Goal: Task Accomplishment & Management: Use online tool/utility

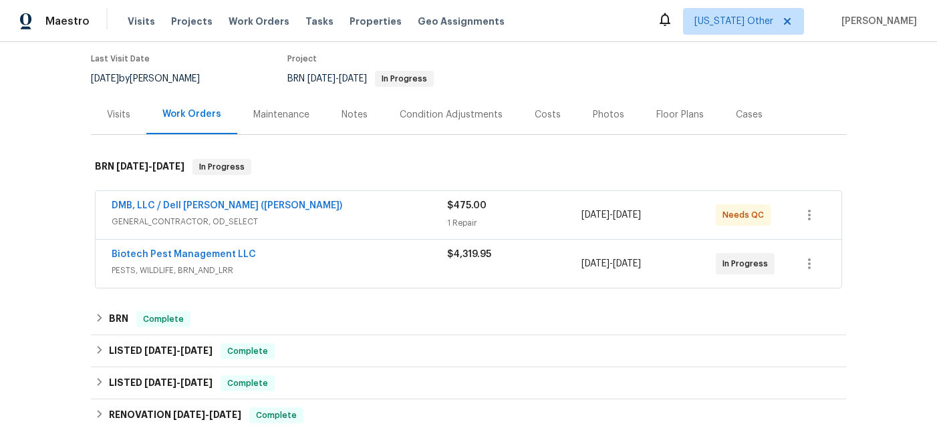
scroll to position [107, 0]
click at [180, 203] on link "DMB, LLC / Dell [PERSON_NAME] ([PERSON_NAME])" at bounding box center [227, 206] width 231 height 9
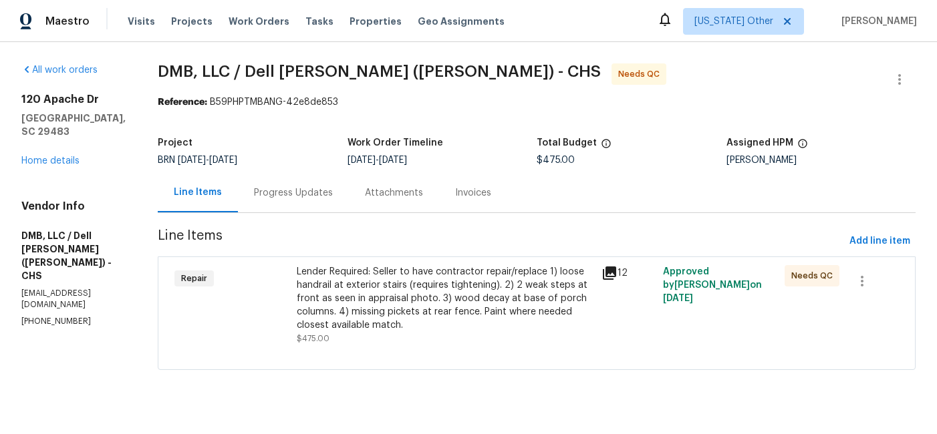
click at [606, 268] on icon at bounding box center [609, 273] width 13 height 13
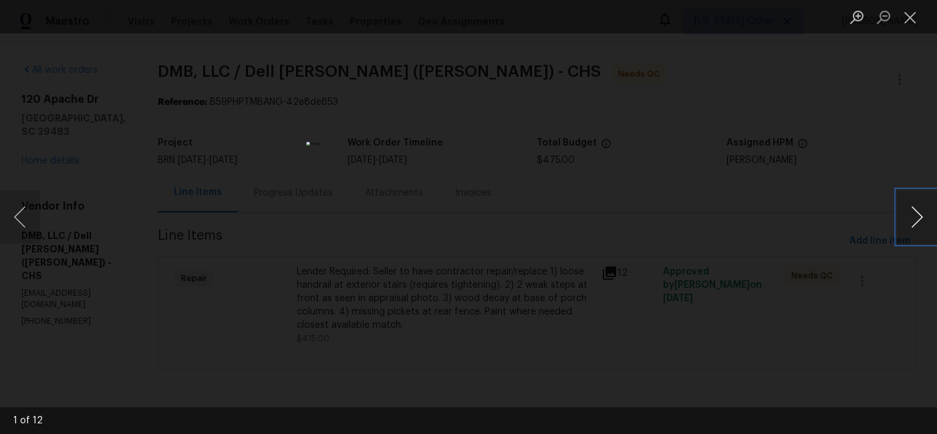
click at [916, 207] on button "Next image" at bounding box center [917, 216] width 40 height 53
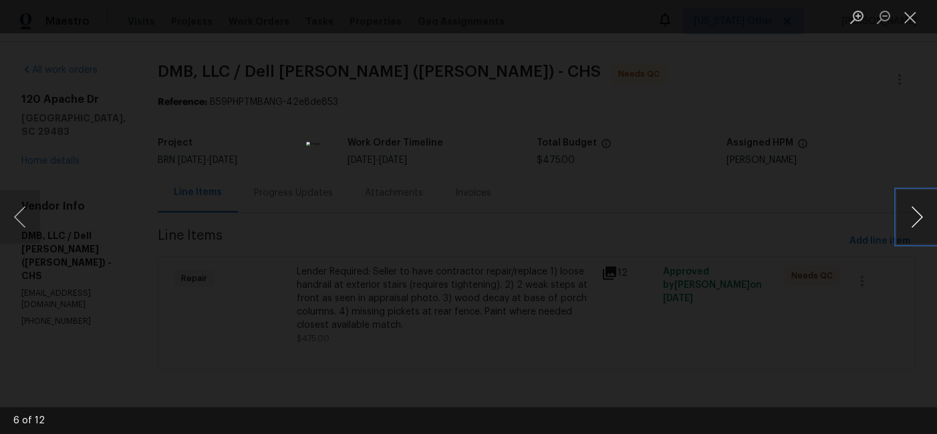
click at [916, 207] on button "Next image" at bounding box center [917, 216] width 40 height 53
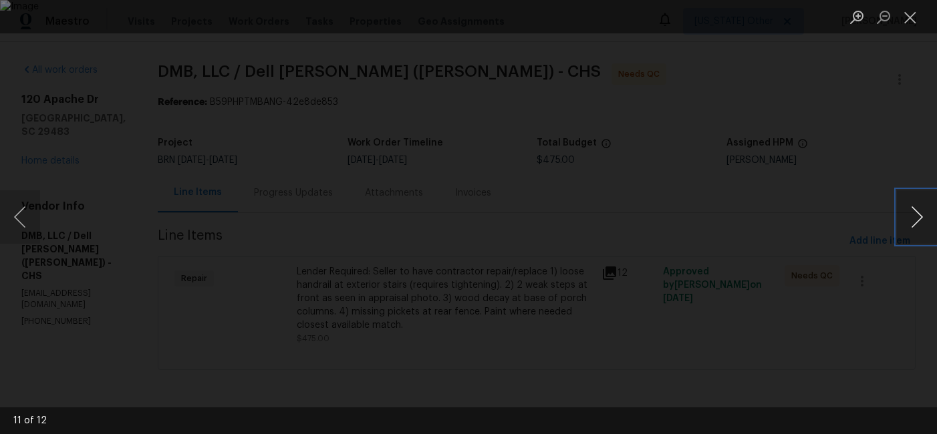
click at [916, 207] on button "Next image" at bounding box center [917, 216] width 40 height 53
click at [21, 211] on button "Previous image" at bounding box center [20, 216] width 40 height 53
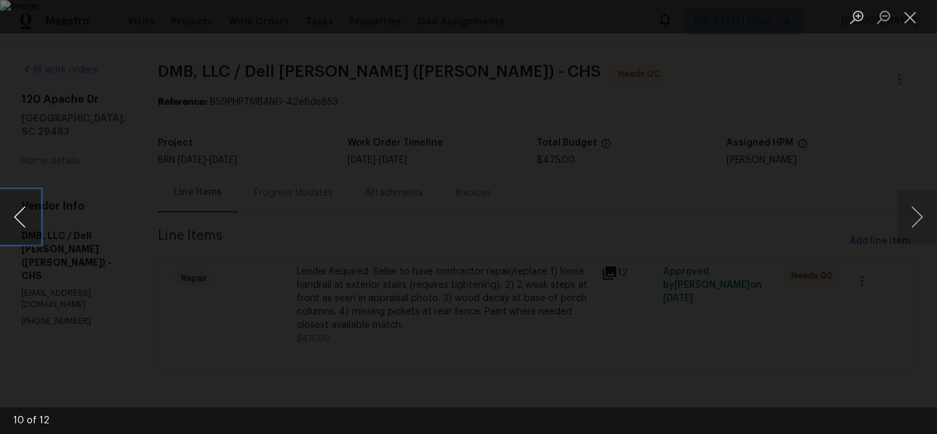
click at [21, 211] on button "Previous image" at bounding box center [20, 216] width 40 height 53
